Goal: Task Accomplishment & Management: Manage account settings

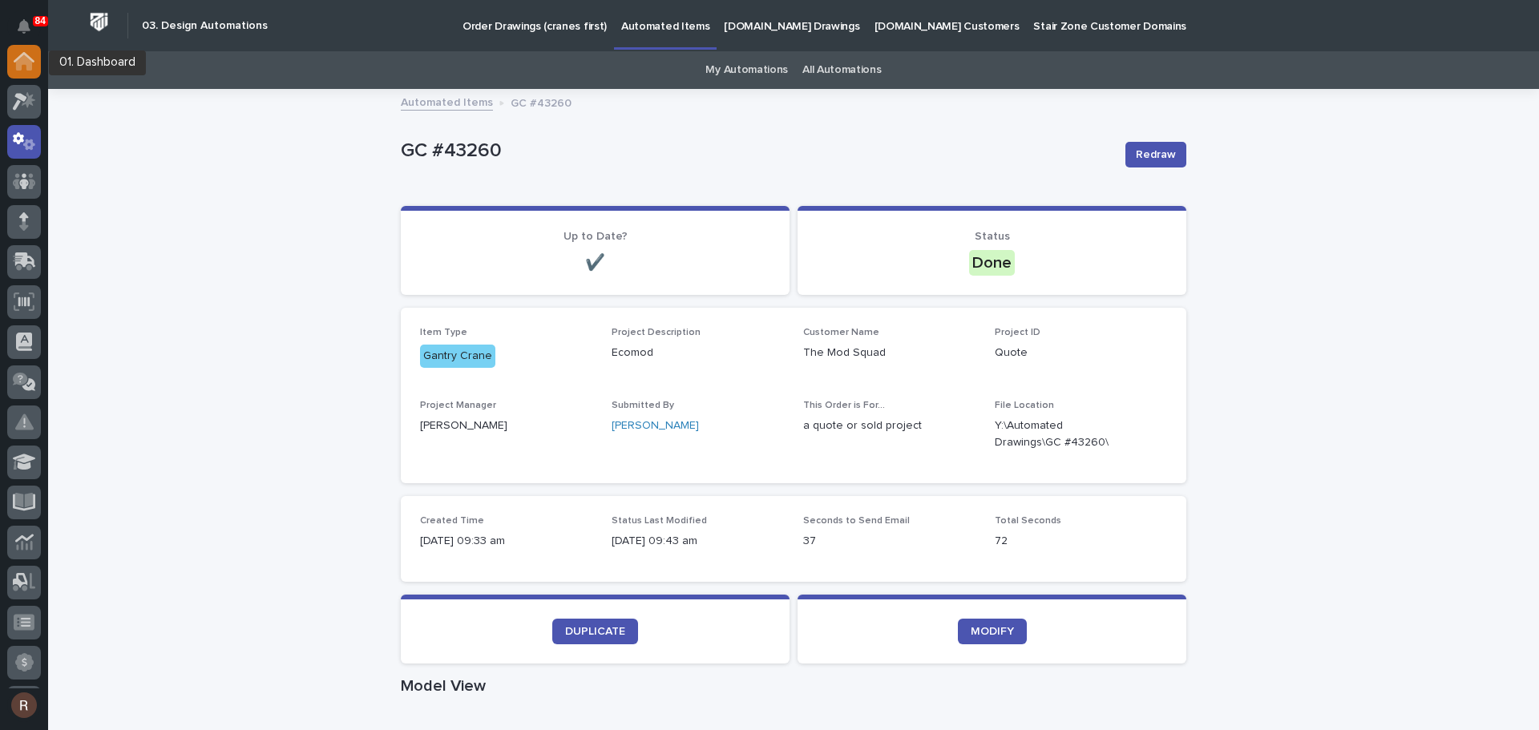
click at [22, 58] on icon at bounding box center [24, 63] width 16 height 16
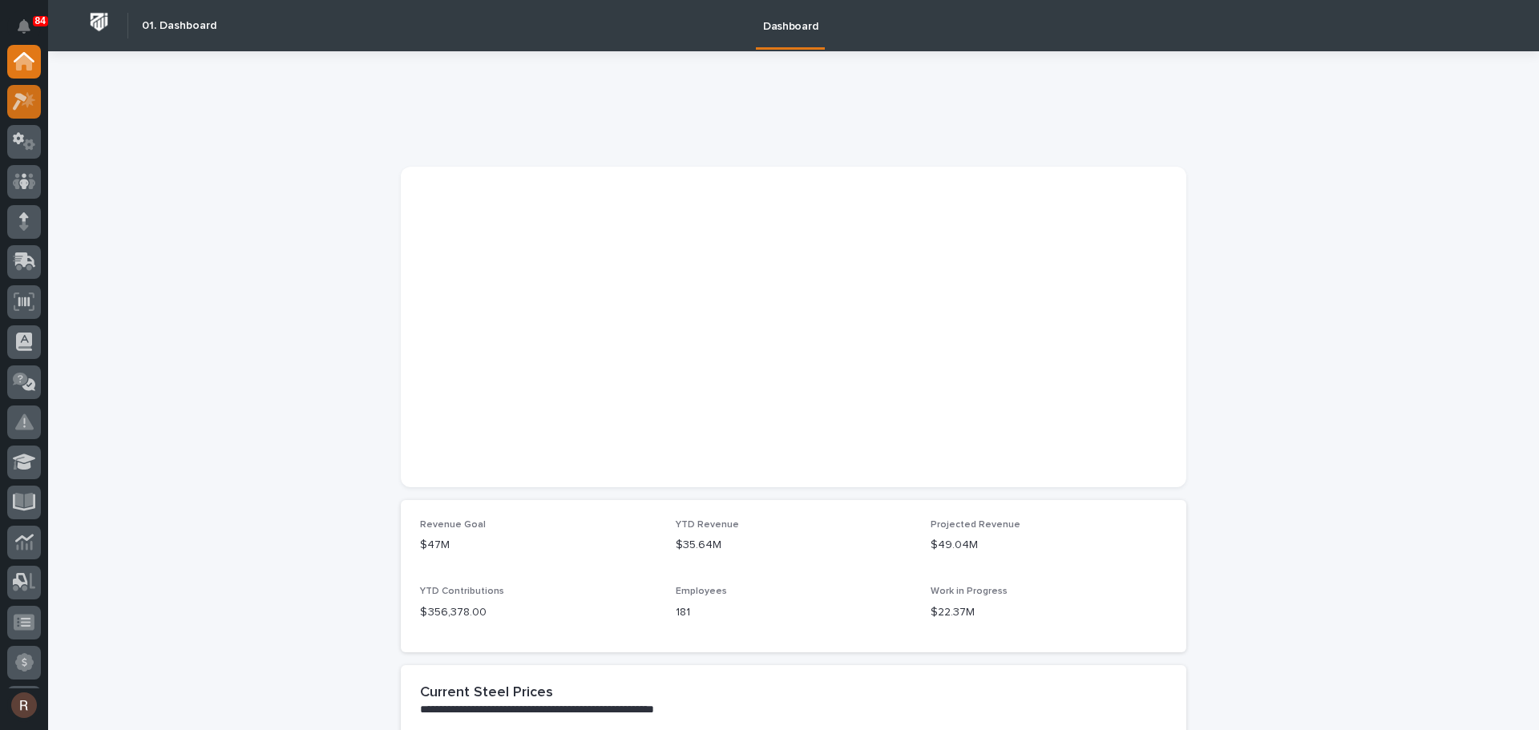
click at [32, 97] on icon at bounding box center [29, 99] width 14 height 16
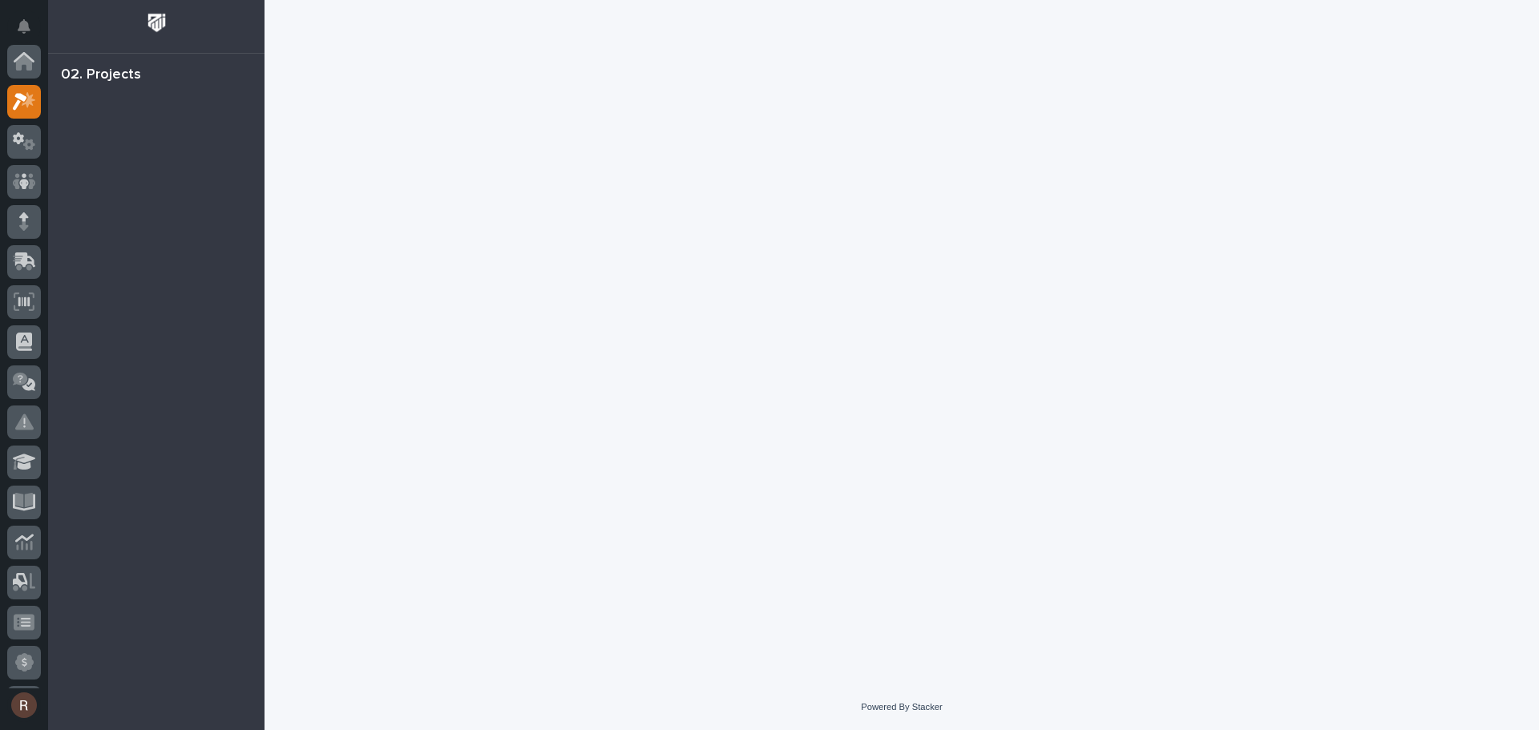
scroll to position [40, 0]
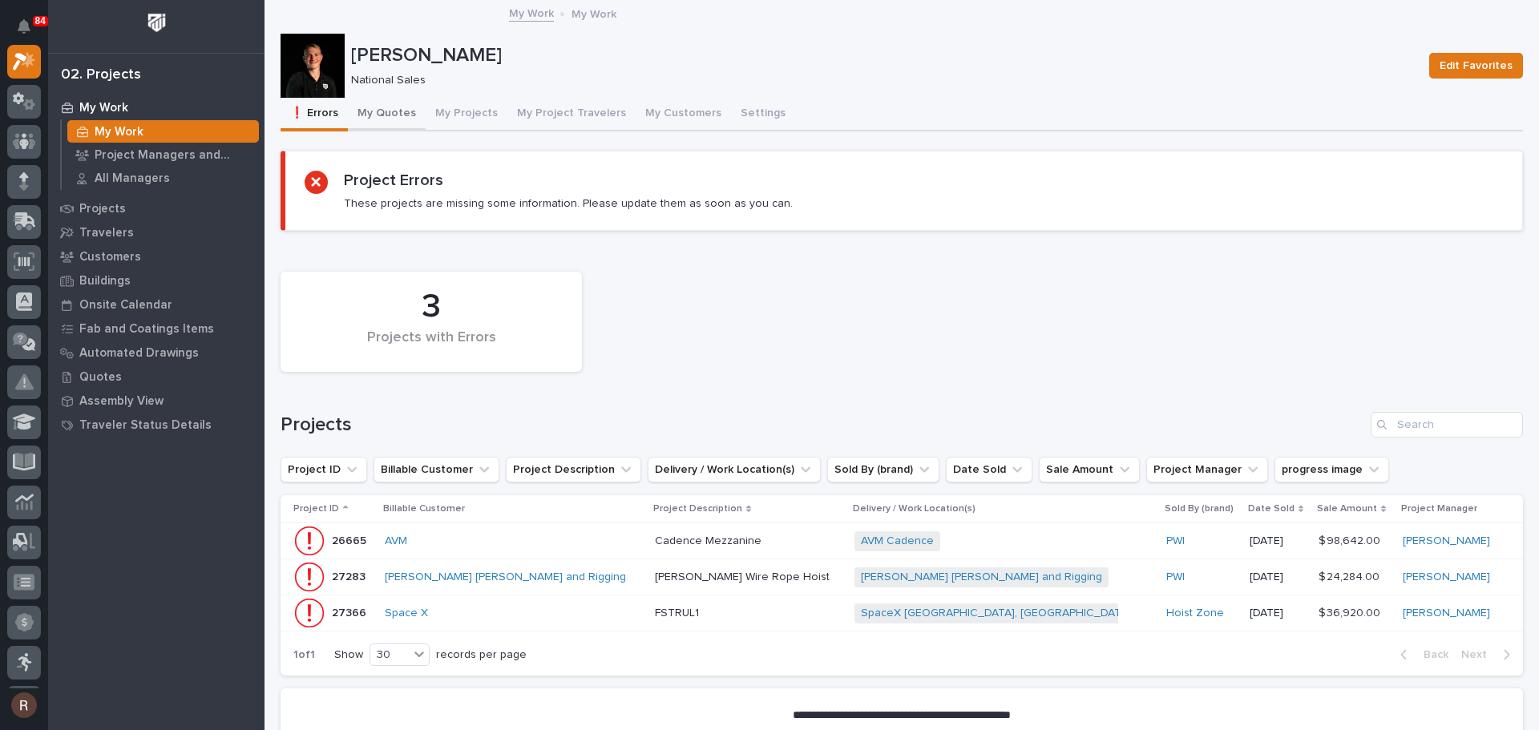
drag, startPoint x: 387, startPoint y: 114, endPoint x: 423, endPoint y: 130, distance: 39.5
click at [387, 114] on button "My Quotes" at bounding box center [387, 115] width 78 height 34
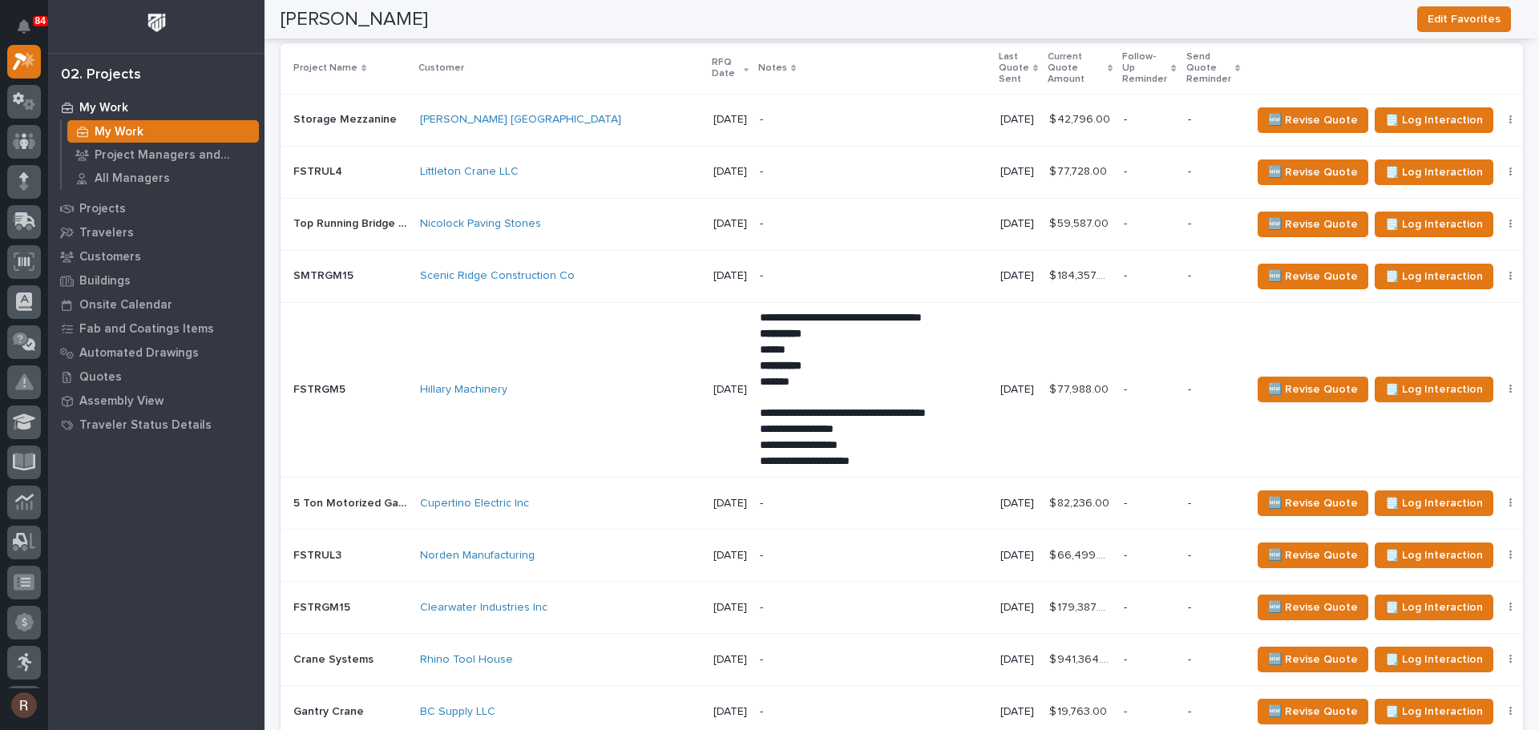
scroll to position [1443, 0]
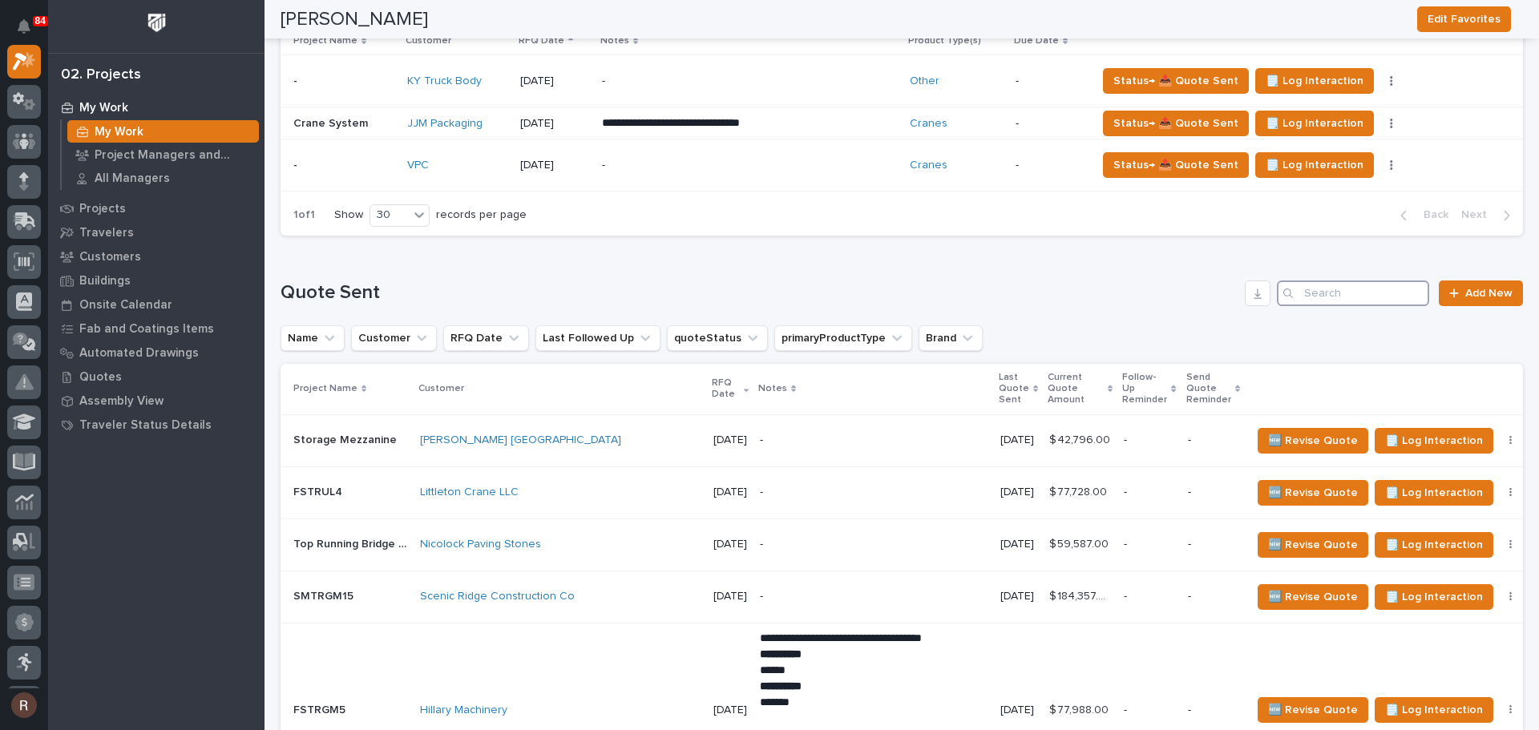
click at [1331, 295] on input "Search" at bounding box center [1353, 294] width 152 height 26
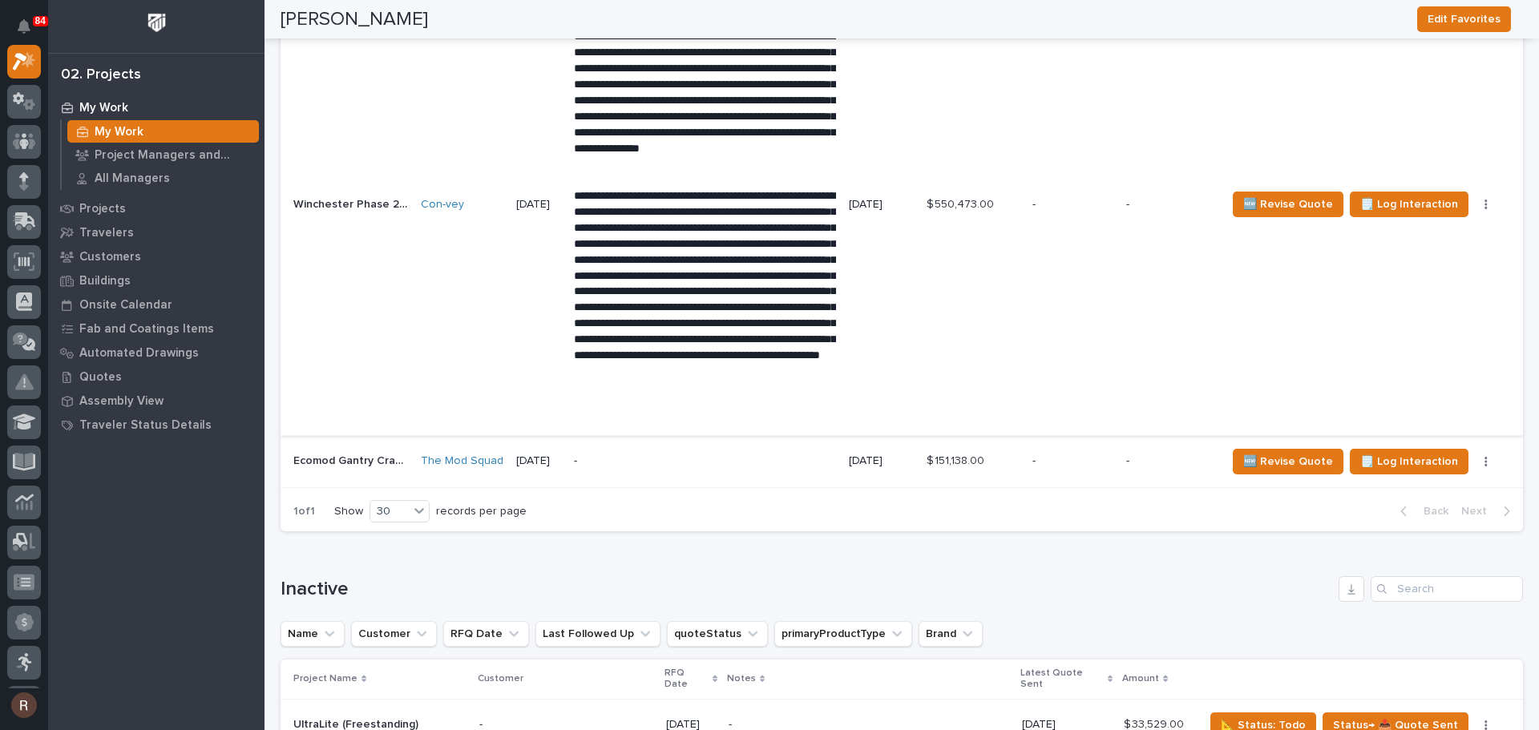
scroll to position [2004, 0]
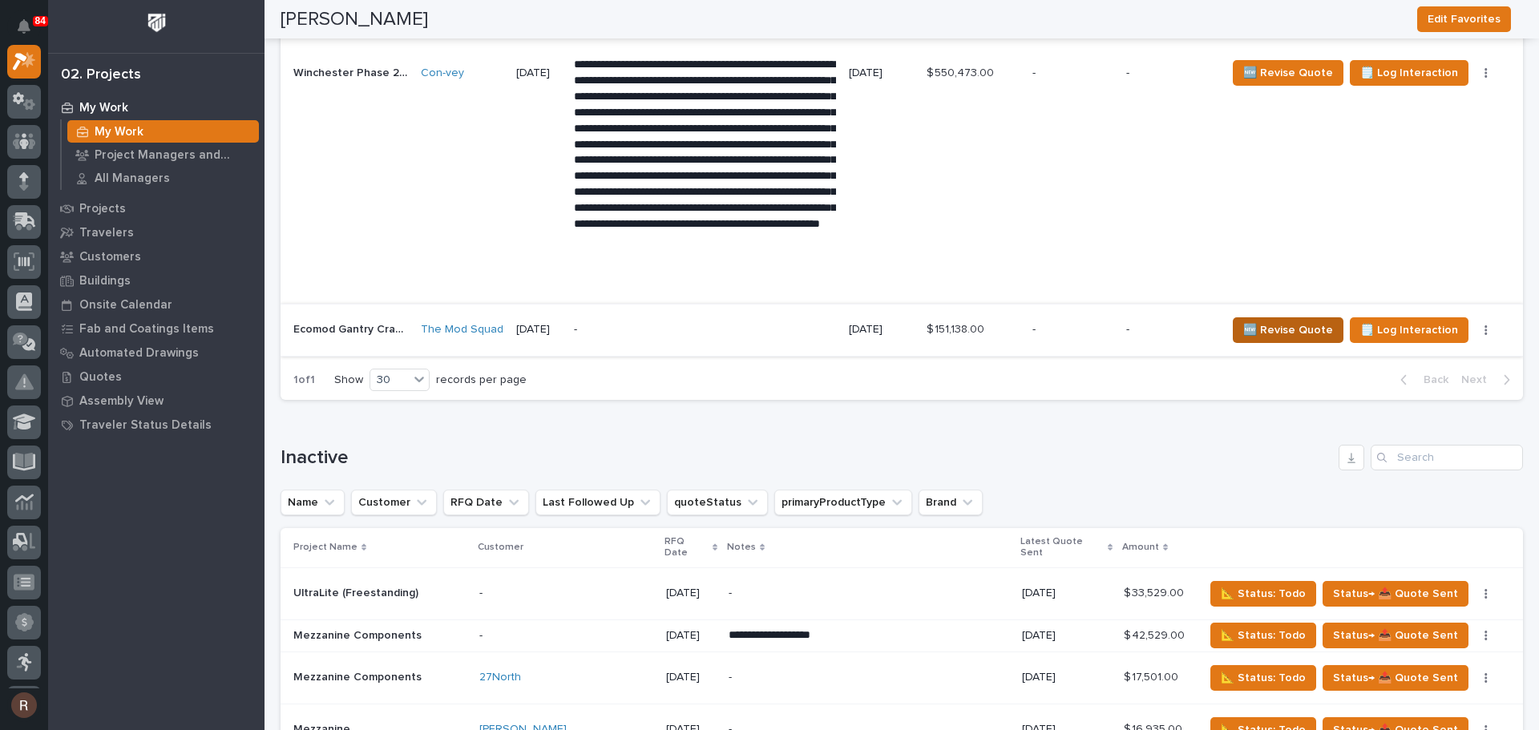
type input "eco"
click at [1254, 324] on span "🆕 Revise Quote" at bounding box center [1288, 330] width 90 height 19
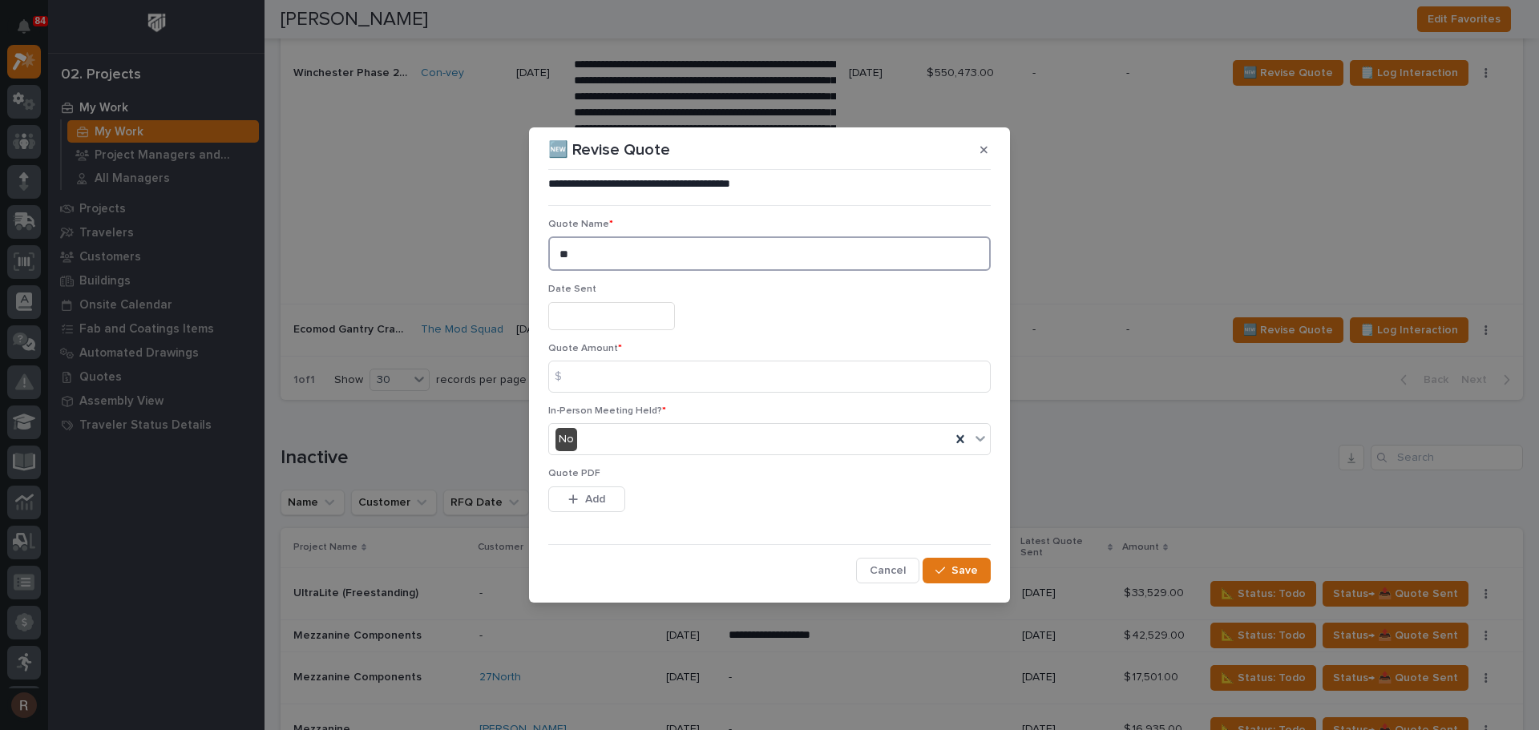
drag, startPoint x: 629, startPoint y: 254, endPoint x: 375, endPoint y: 256, distance: 254.1
click at [375, 256] on div "**********" at bounding box center [769, 365] width 1539 height 730
type textarea "**********"
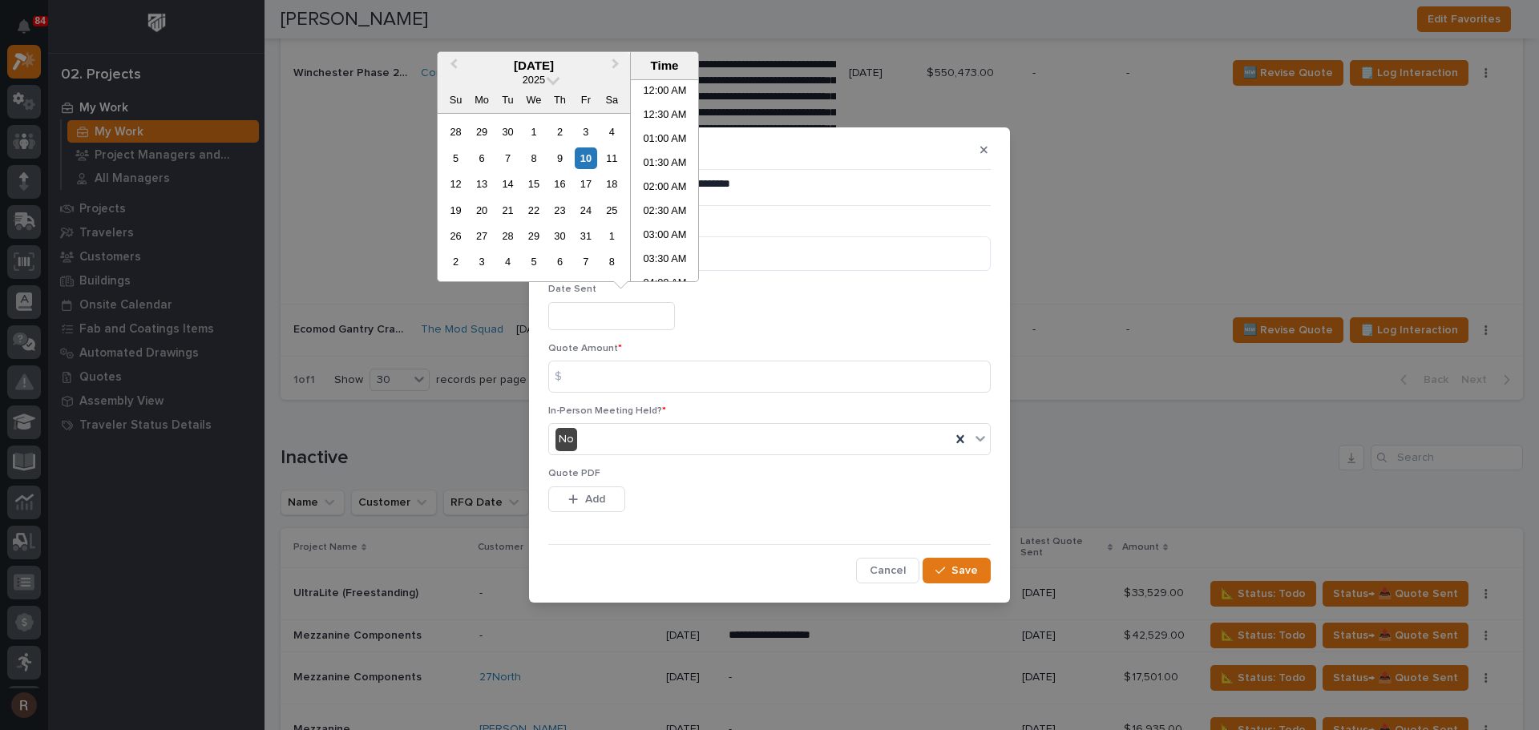
click at [591, 326] on input "text" at bounding box center [611, 316] width 127 height 28
click at [582, 155] on div "10" at bounding box center [586, 158] width 22 height 22
type input "**********"
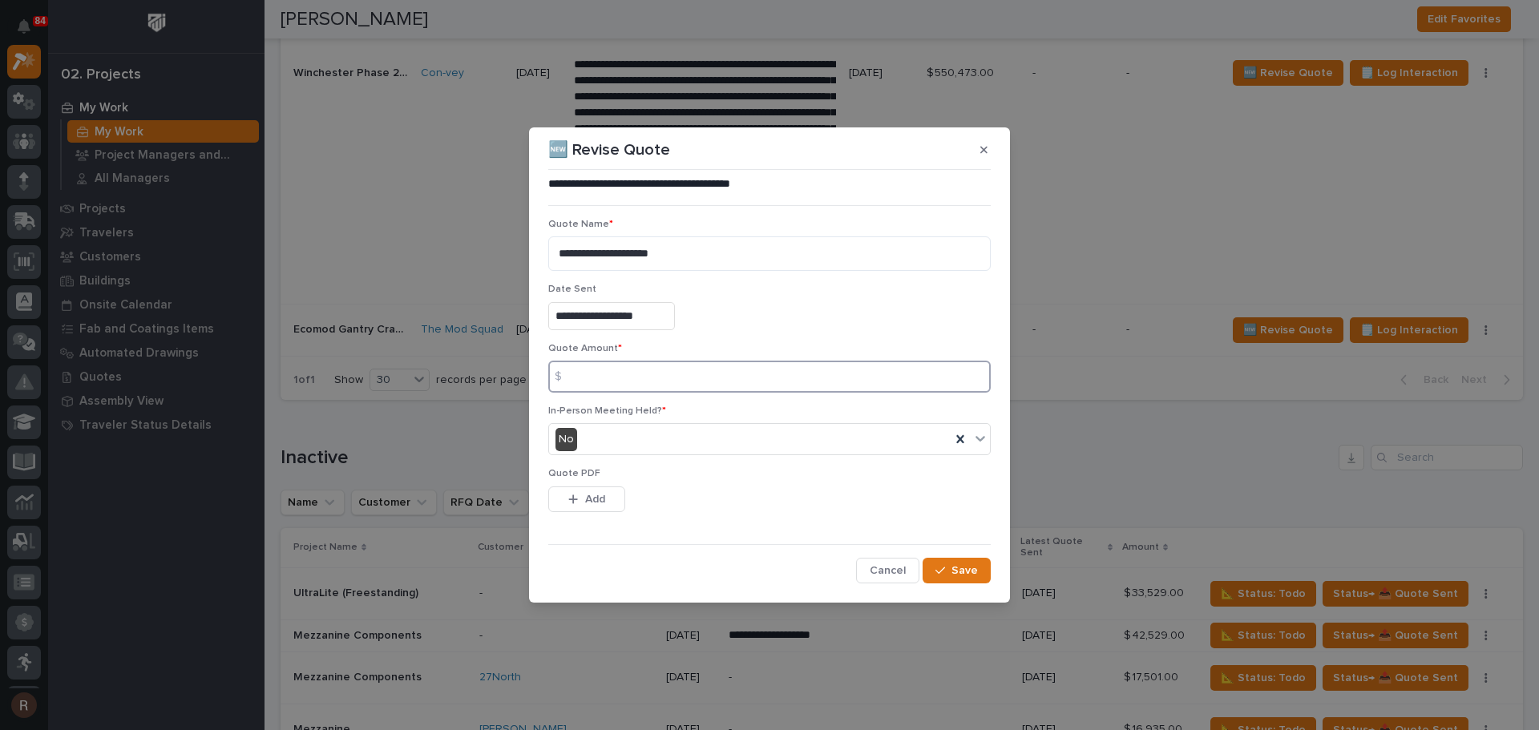
click at [600, 382] on input at bounding box center [769, 377] width 442 height 32
click at [592, 381] on input at bounding box center [769, 377] width 442 height 32
type input "35897"
click at [571, 503] on icon "button" at bounding box center [573, 499] width 10 height 11
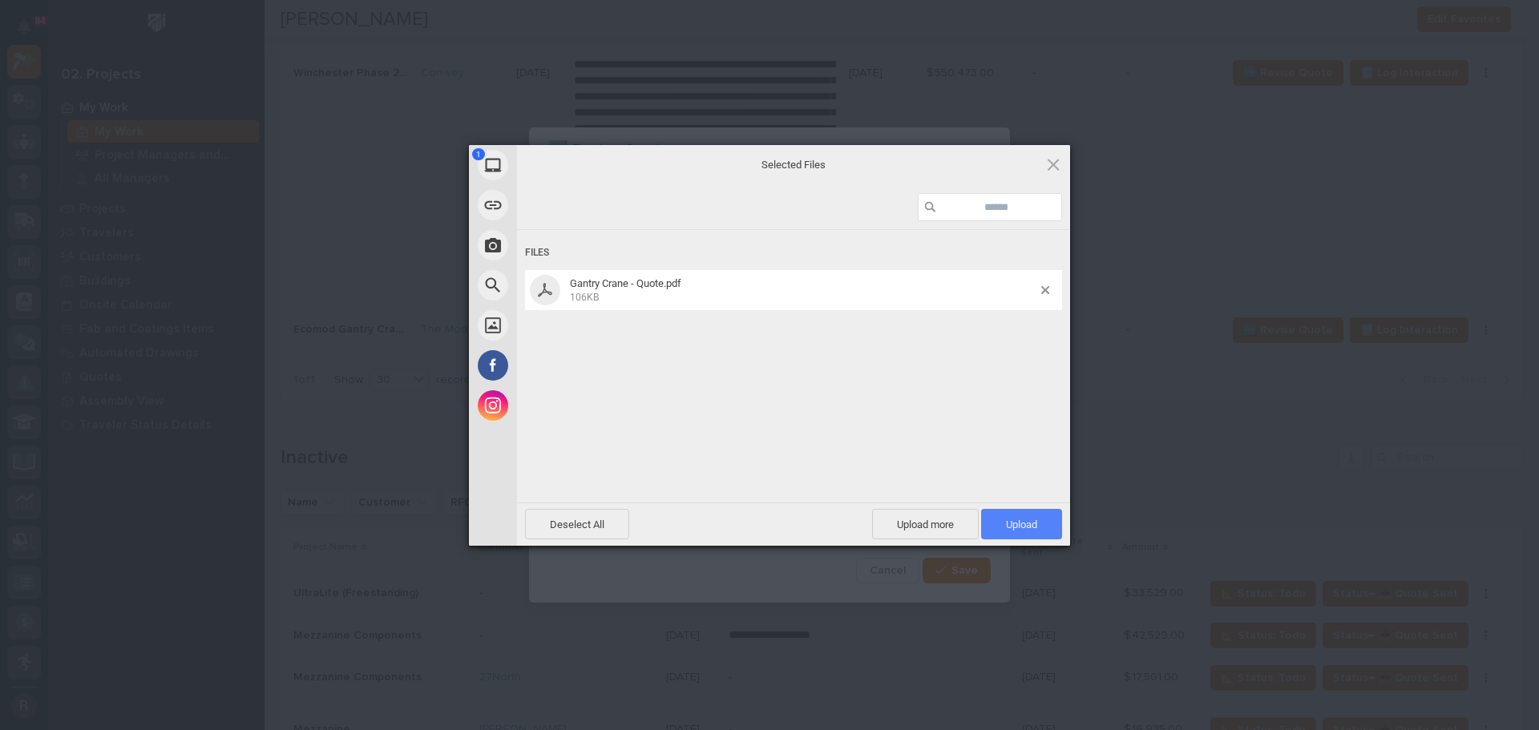
click at [1003, 510] on span "Upload 1" at bounding box center [1021, 524] width 81 height 30
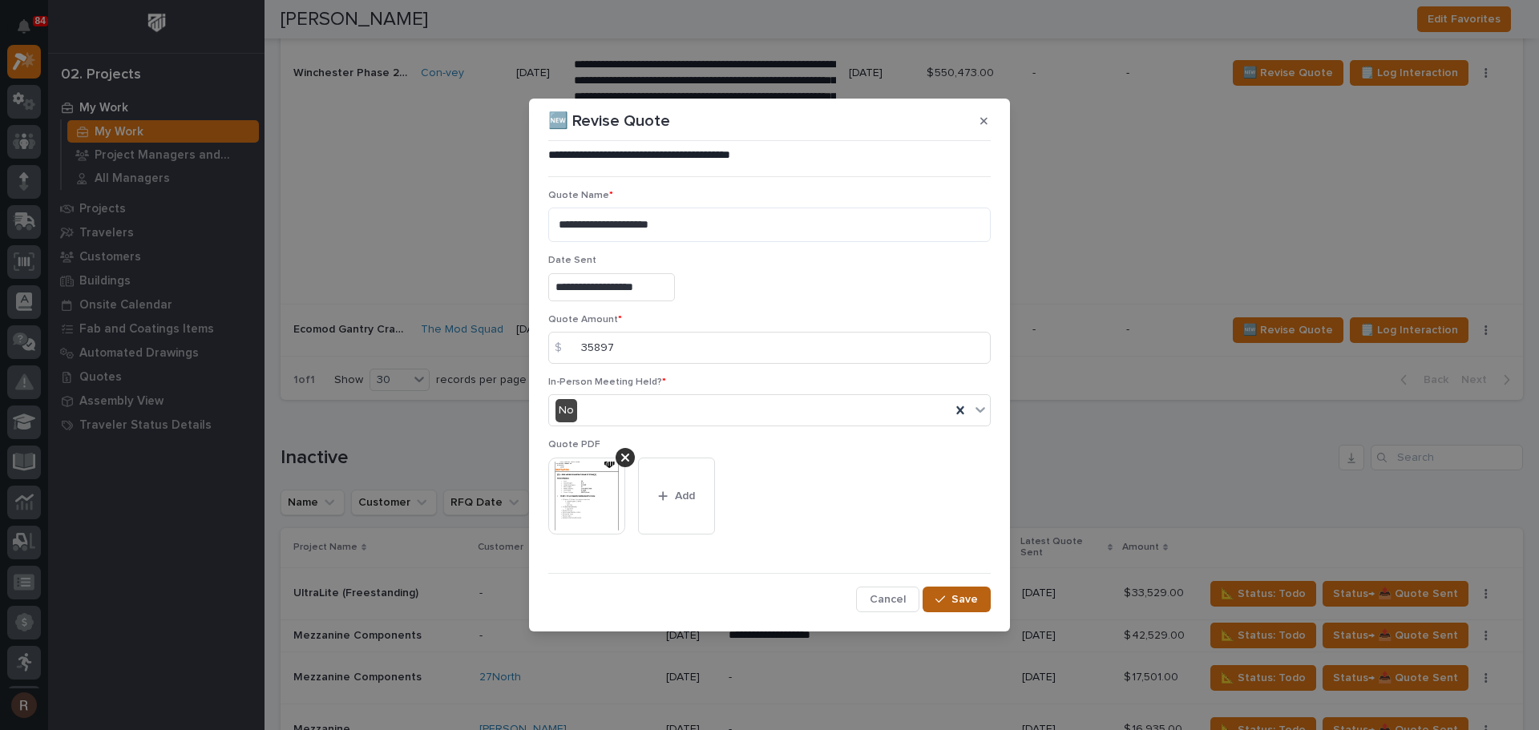
click at [972, 591] on button "Save" at bounding box center [957, 600] width 68 height 26
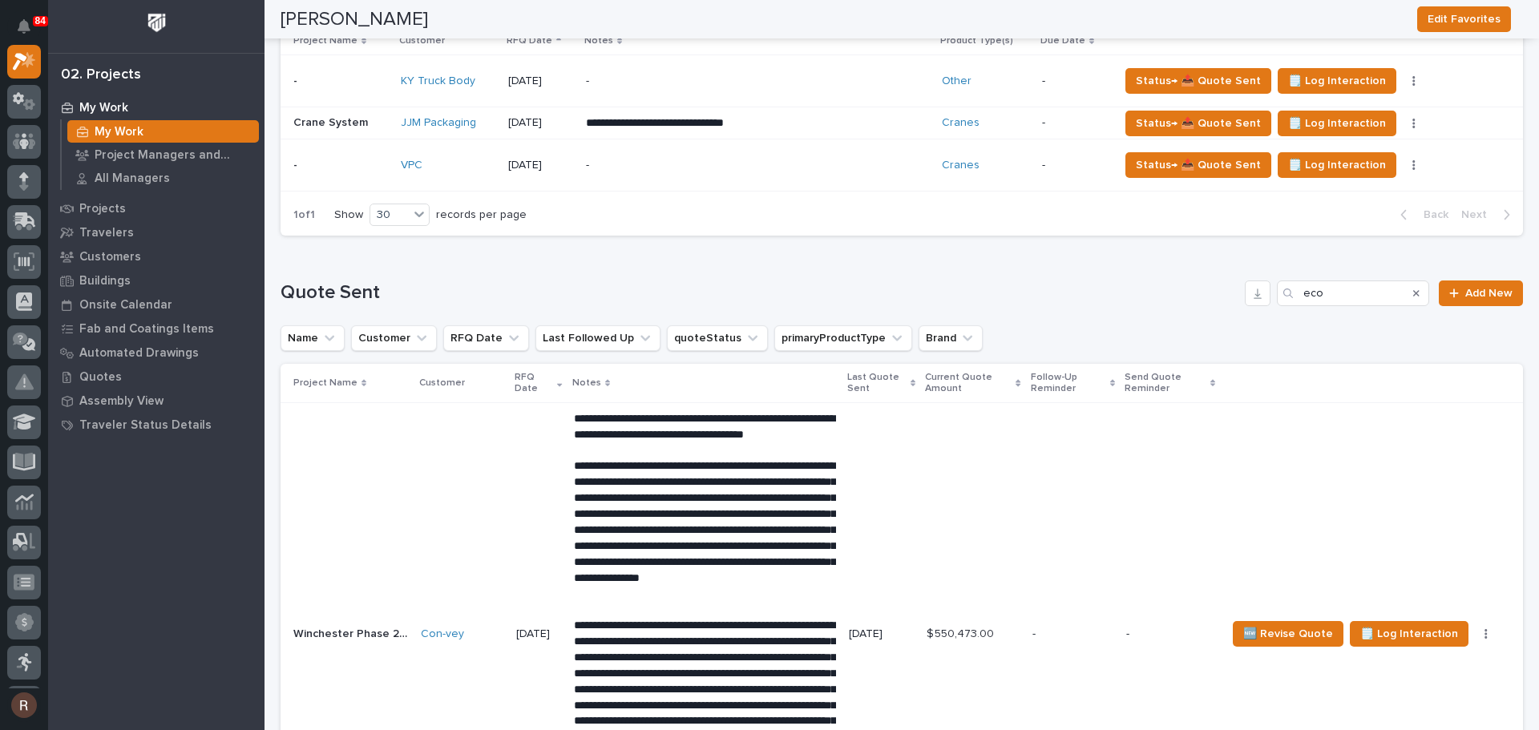
scroll to position [1202, 0]
